Goal: Information Seeking & Learning: Learn about a topic

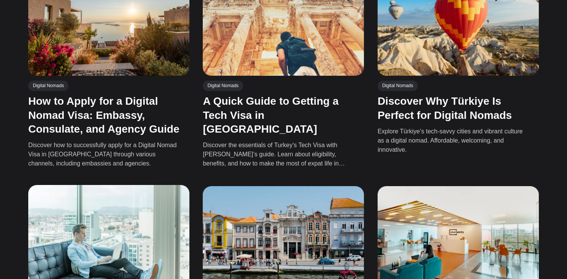
scroll to position [282, 0]
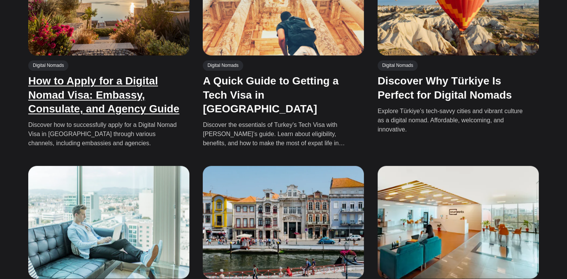
click at [71, 75] on link "How to Apply for a Digital Nomad Visa: Embassy, Consulate, and Agency Guide" at bounding box center [103, 95] width 151 height 40
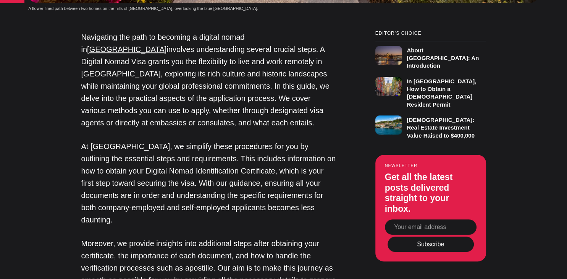
scroll to position [565, 0]
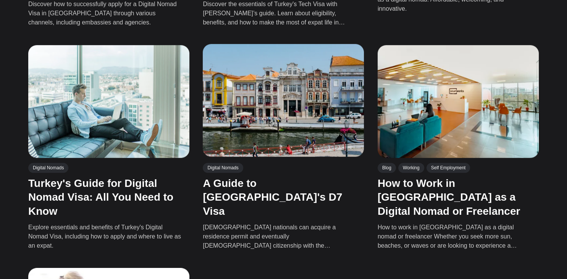
scroll to position [403, 0]
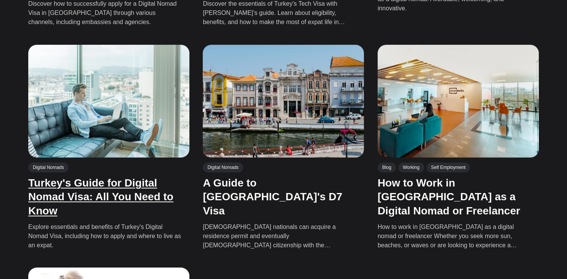
click at [113, 184] on link "Turkey's Guide for Digital Nomad Visa: All You Need to Know" at bounding box center [100, 197] width 145 height 40
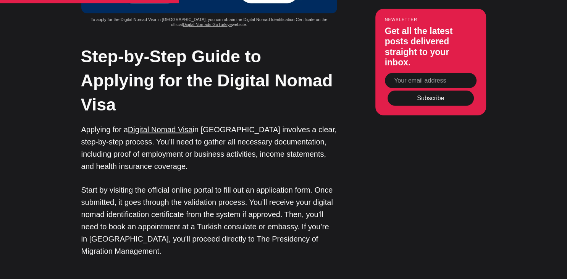
scroll to position [2179, 0]
